Goal: Information Seeking & Learning: Stay updated

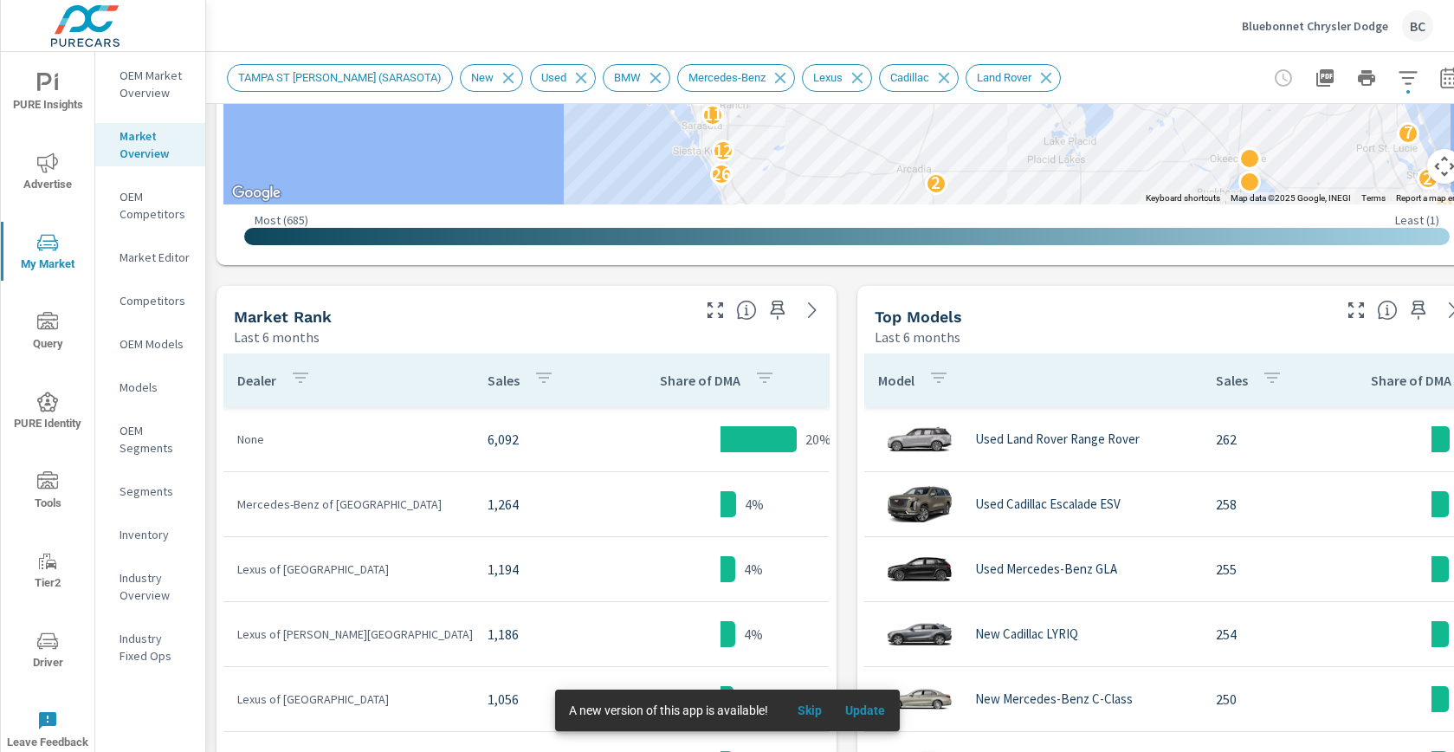
scroll to position [689, 0]
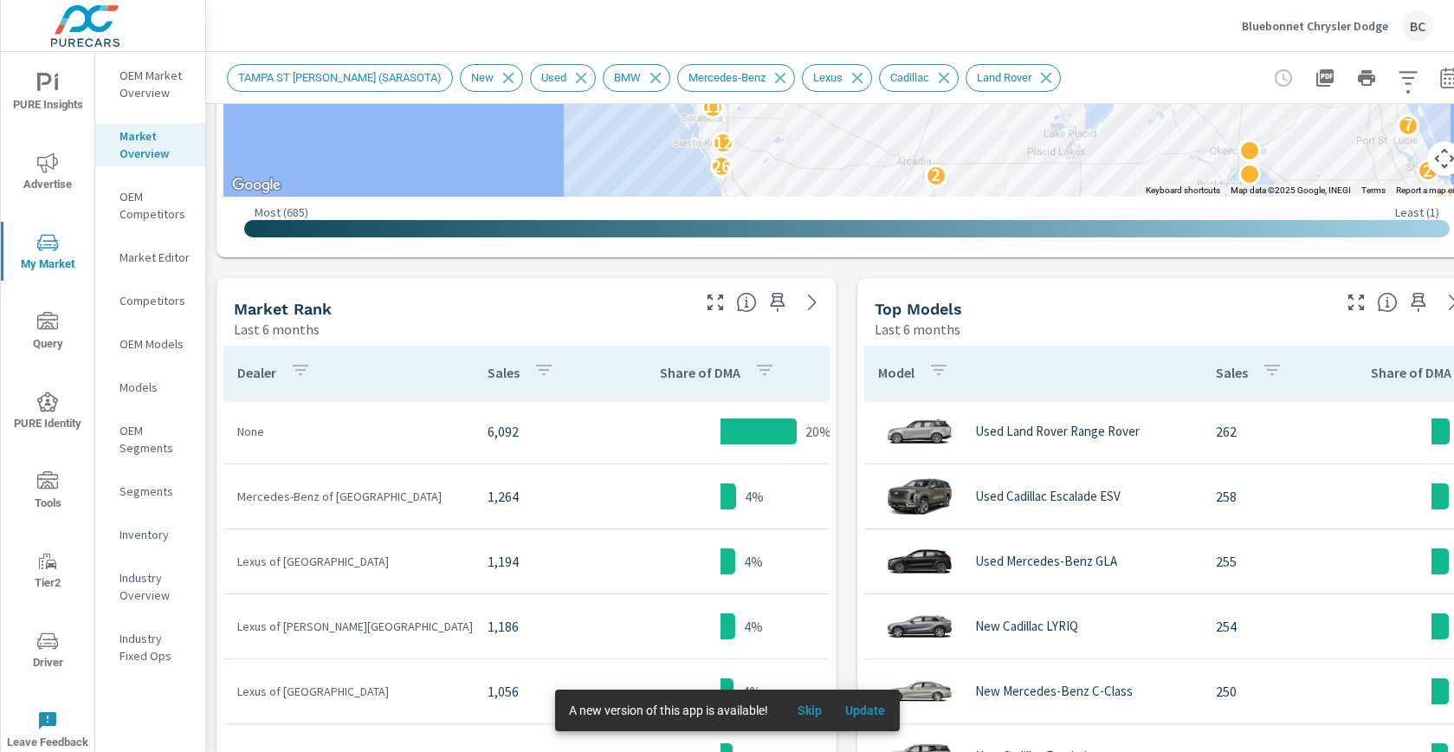
click at [1358, 307] on icon "button" at bounding box center [1356, 302] width 21 height 21
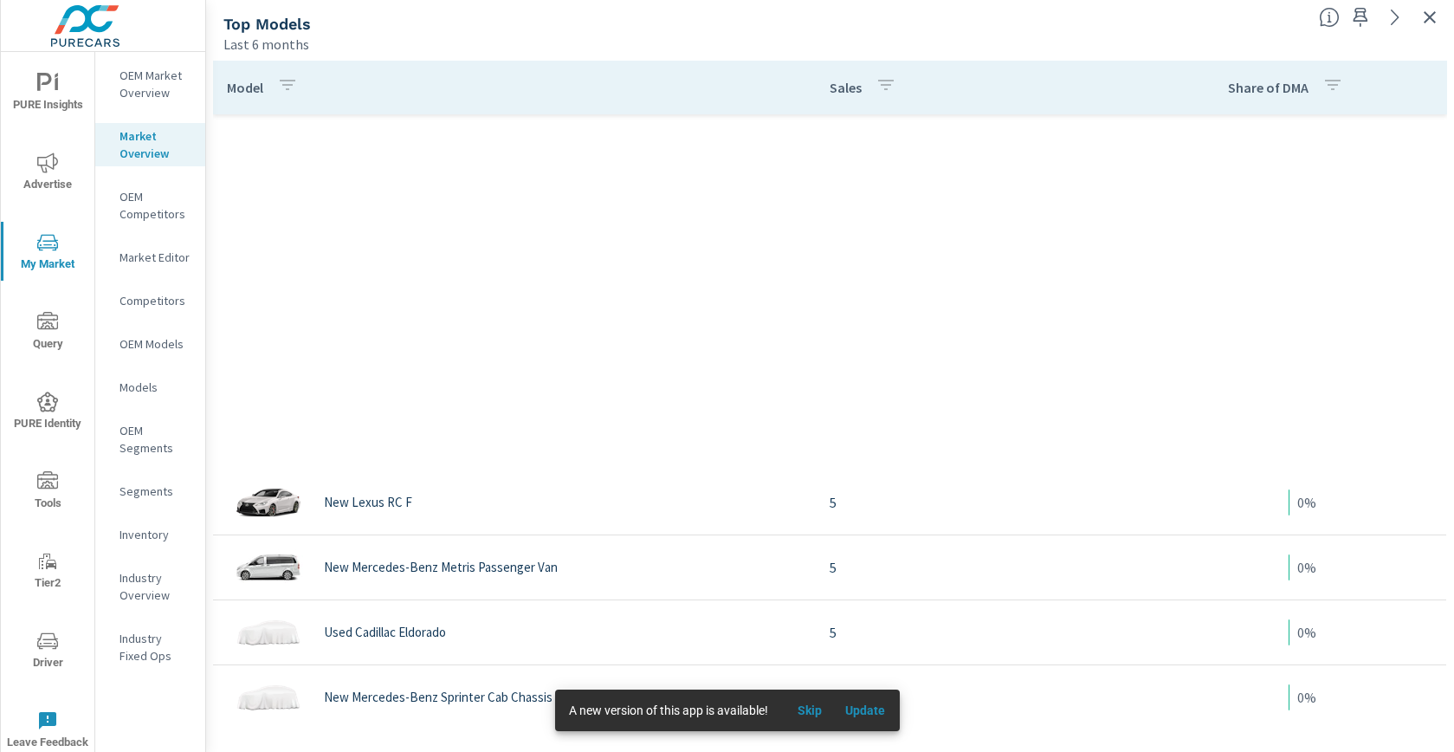
scroll to position [13748, 0]
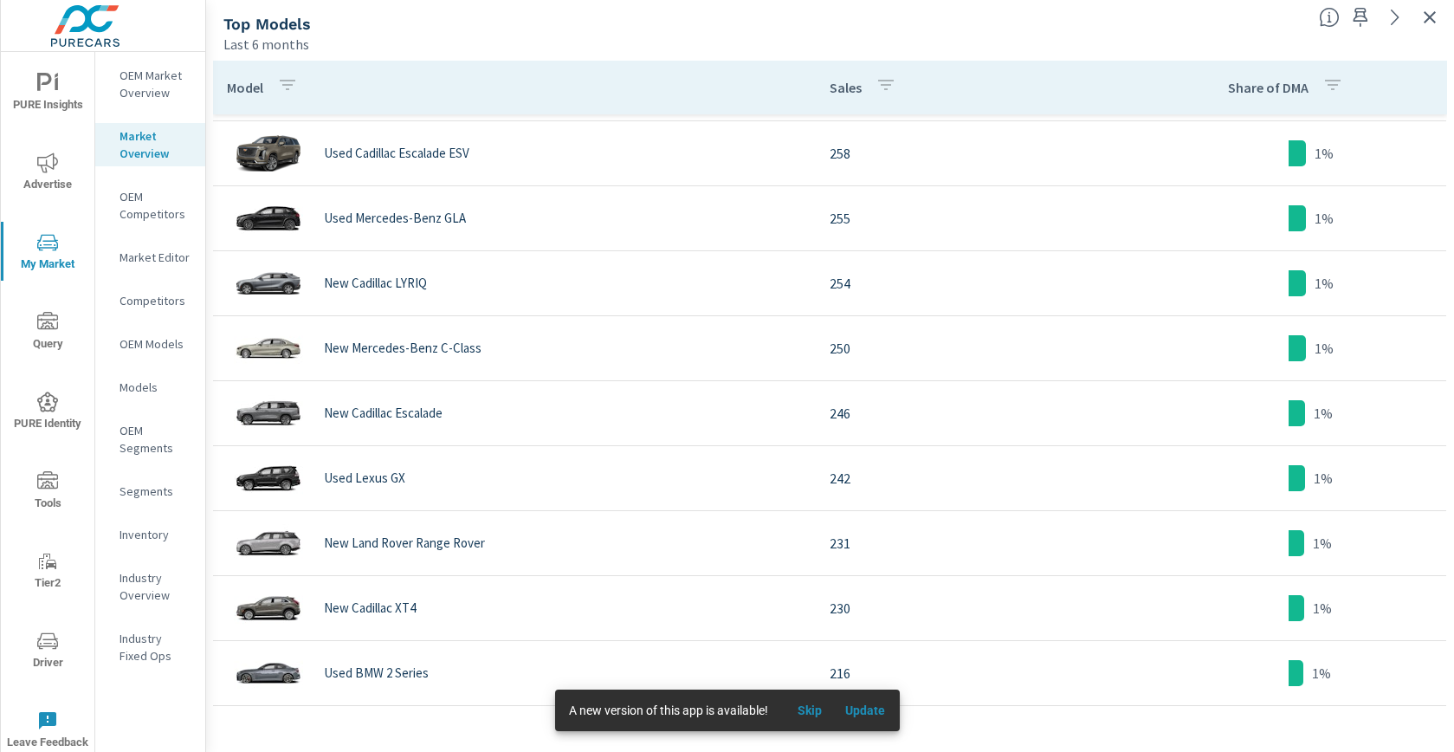
scroll to position [655, 0]
